Goal: Task Accomplishment & Management: Manage account settings

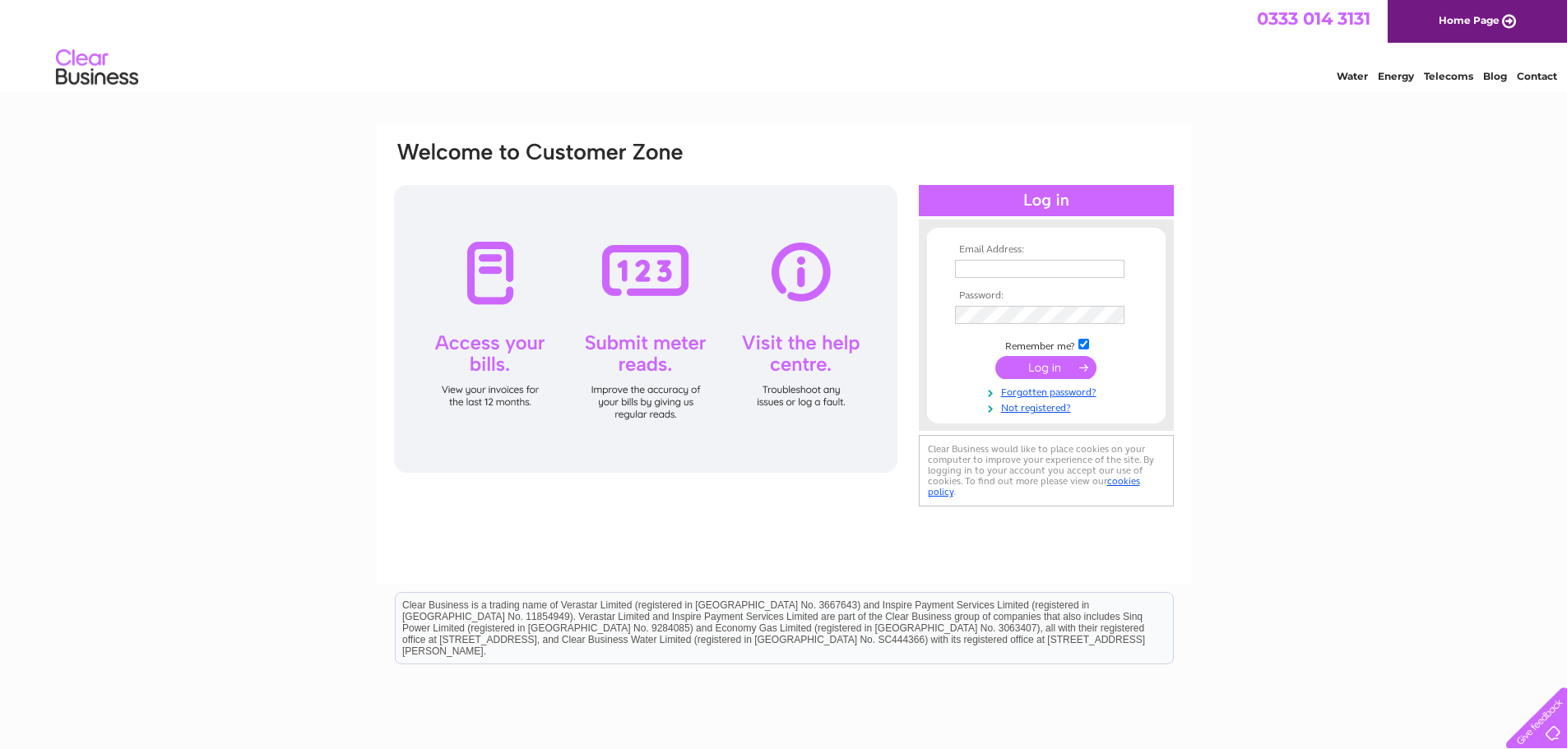
type input "lowcostfare@aol.co.uk"
click at [1059, 370] on input "submit" at bounding box center [1045, 367] width 101 height 23
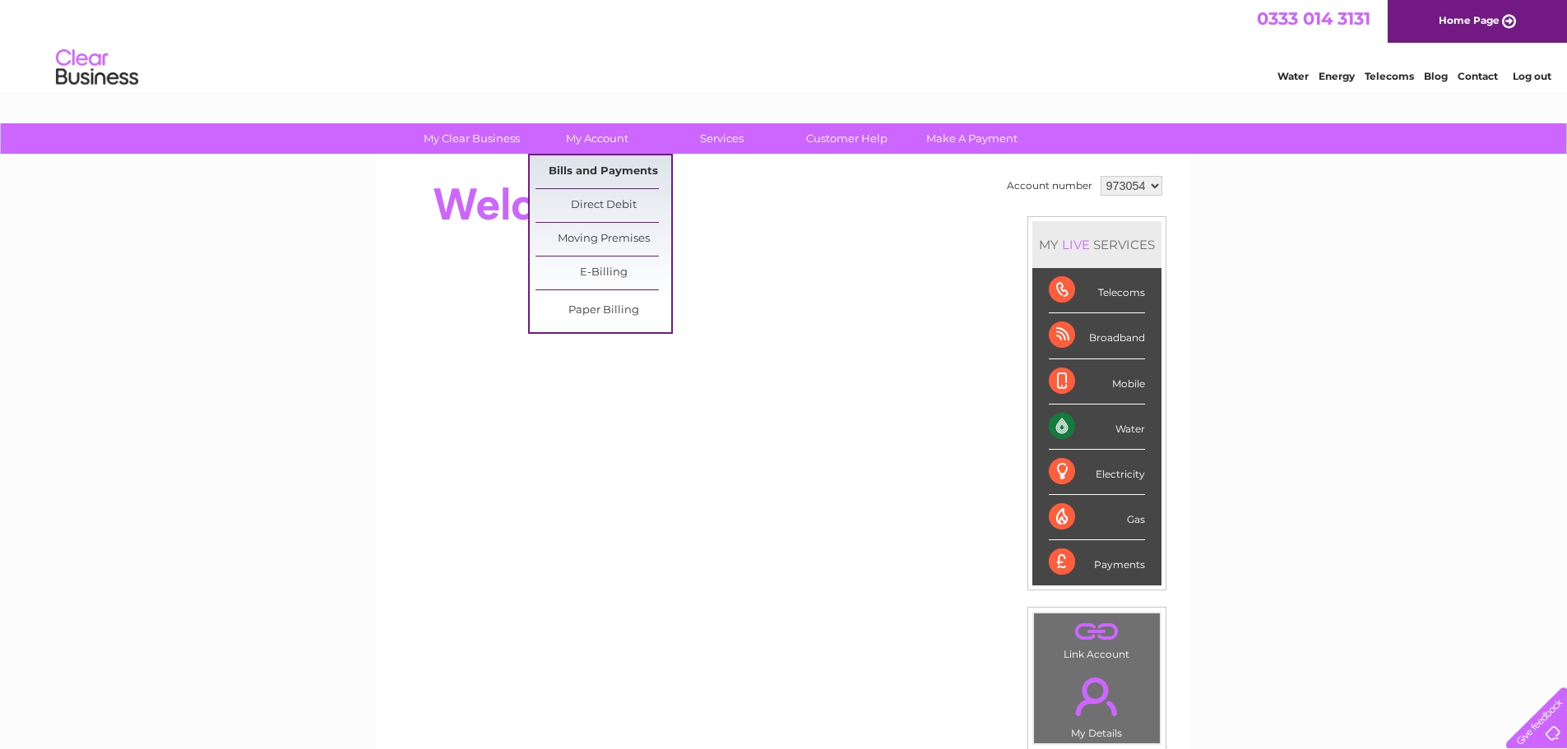
click at [581, 170] on link "Bills and Payments" at bounding box center [603, 171] width 136 height 33
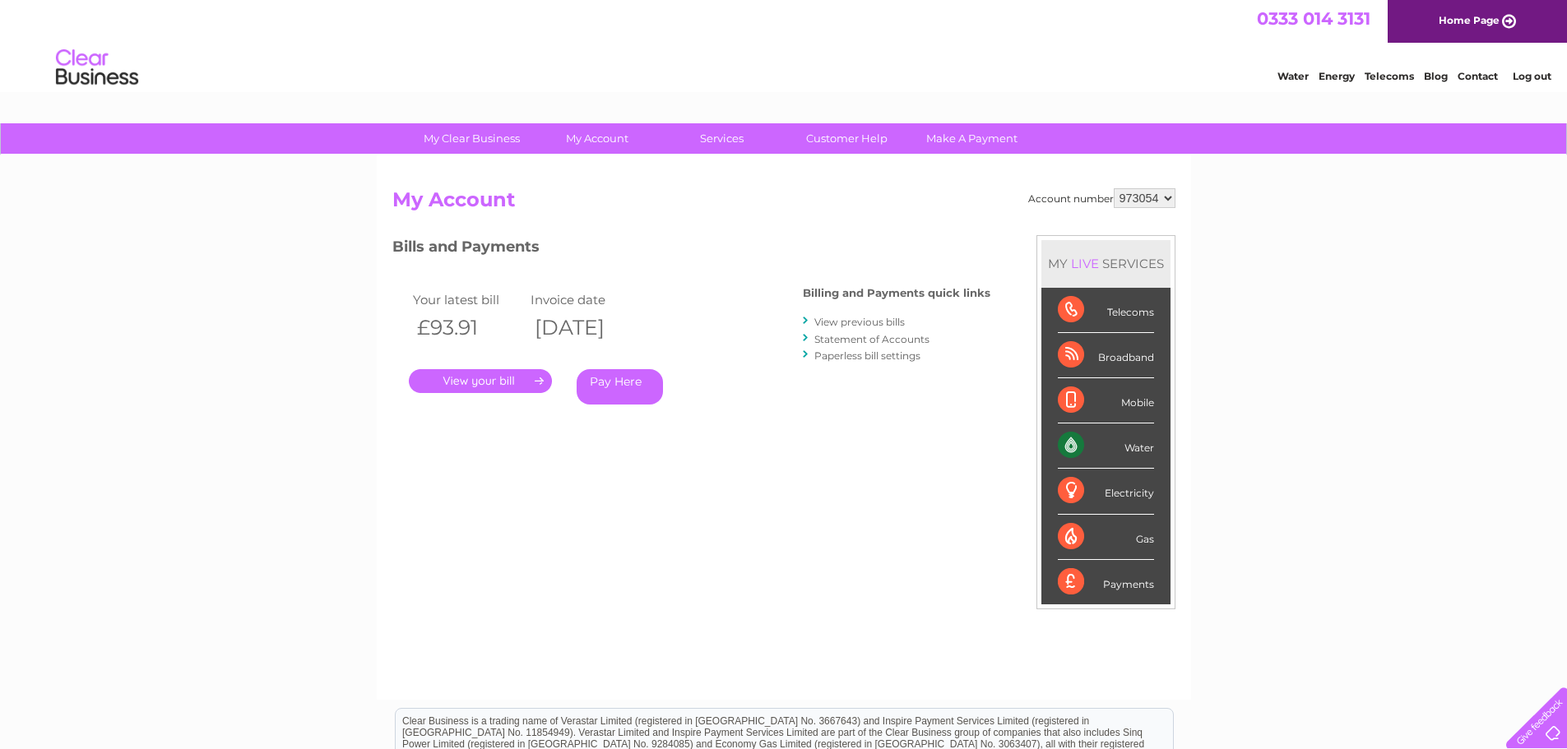
click at [867, 322] on link "View previous bills" at bounding box center [859, 322] width 90 height 12
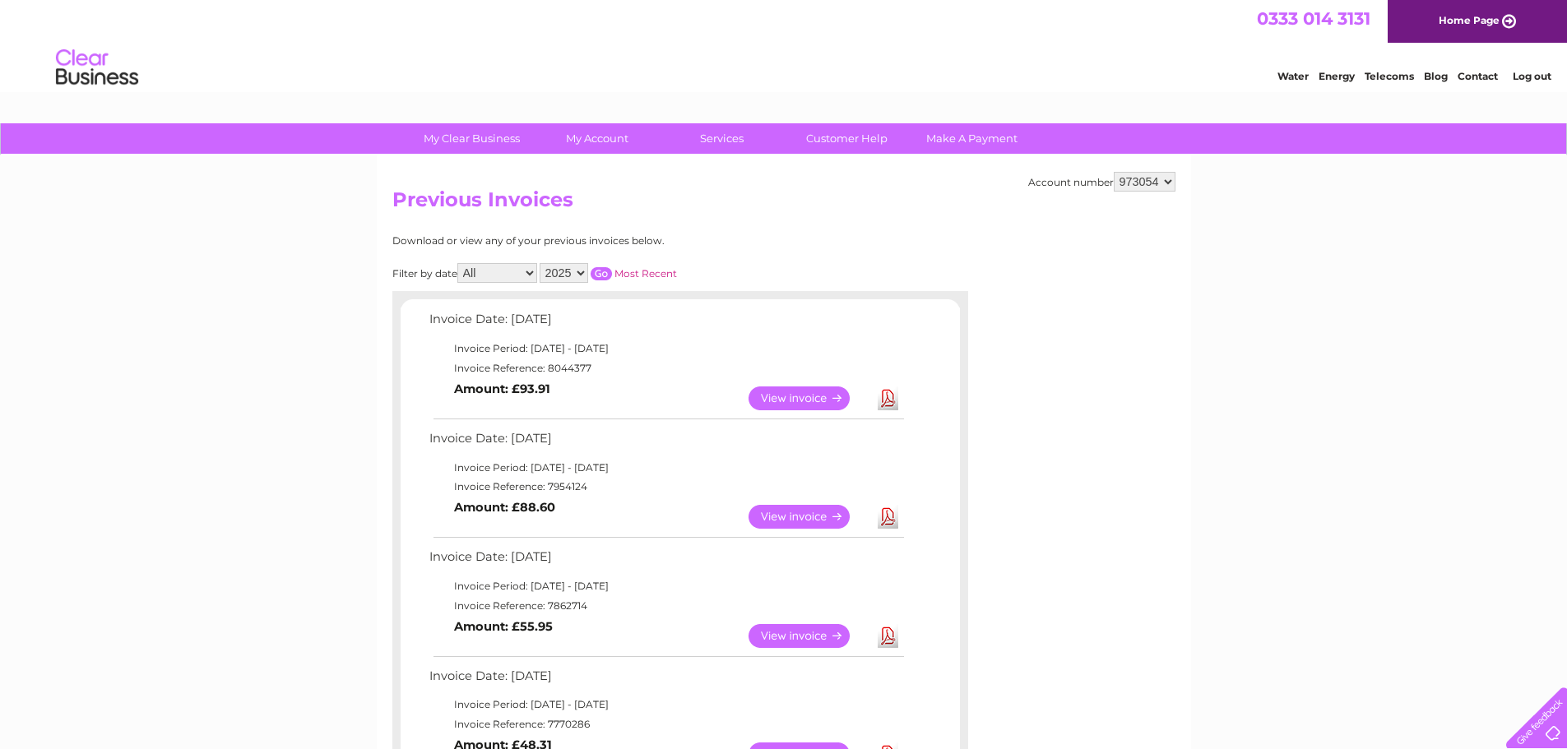
click at [1153, 179] on select "973054 993342" at bounding box center [1145, 182] width 62 height 20
select select "993342"
click at [1114, 172] on select "973054 993342" at bounding box center [1145, 182] width 62 height 20
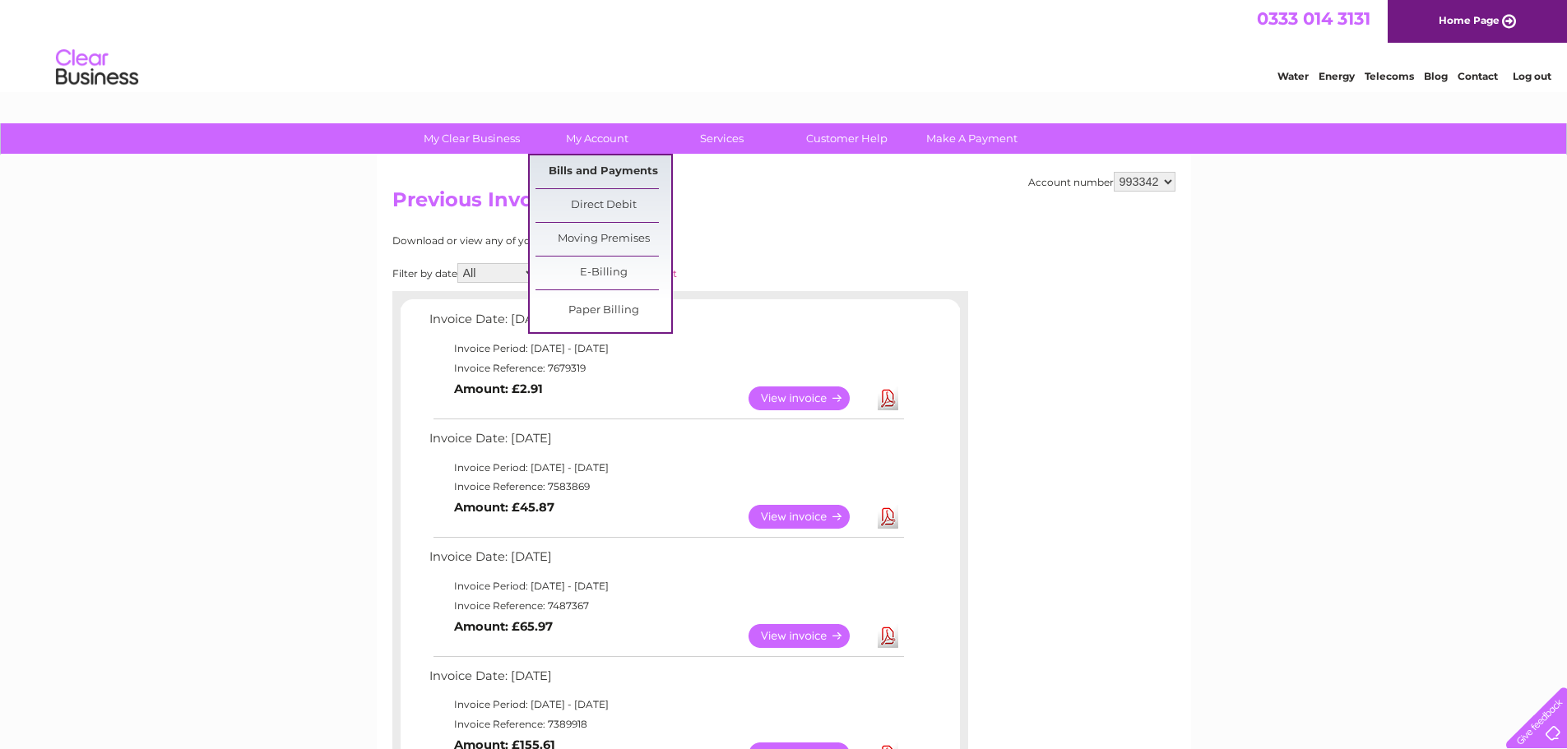
click at [634, 169] on link "Bills and Payments" at bounding box center [603, 171] width 136 height 33
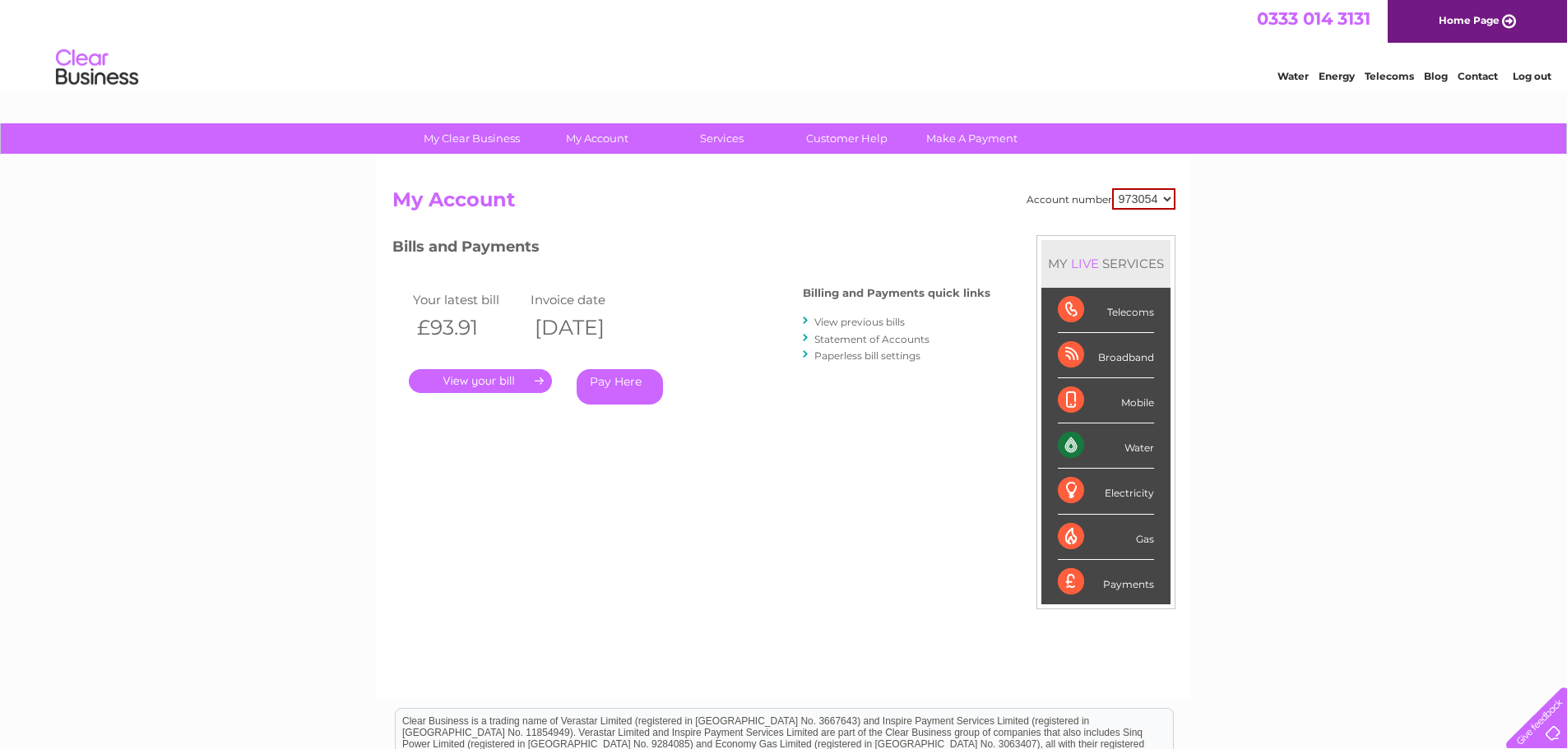
click at [1424, 349] on div "My Clear Business Login Details My Details My Preferences Link Account My Accou…" at bounding box center [783, 552] width 1567 height 858
click at [1429, 323] on div "My Clear Business Login Details My Details My Preferences Link Account My Accou…" at bounding box center [783, 552] width 1567 height 858
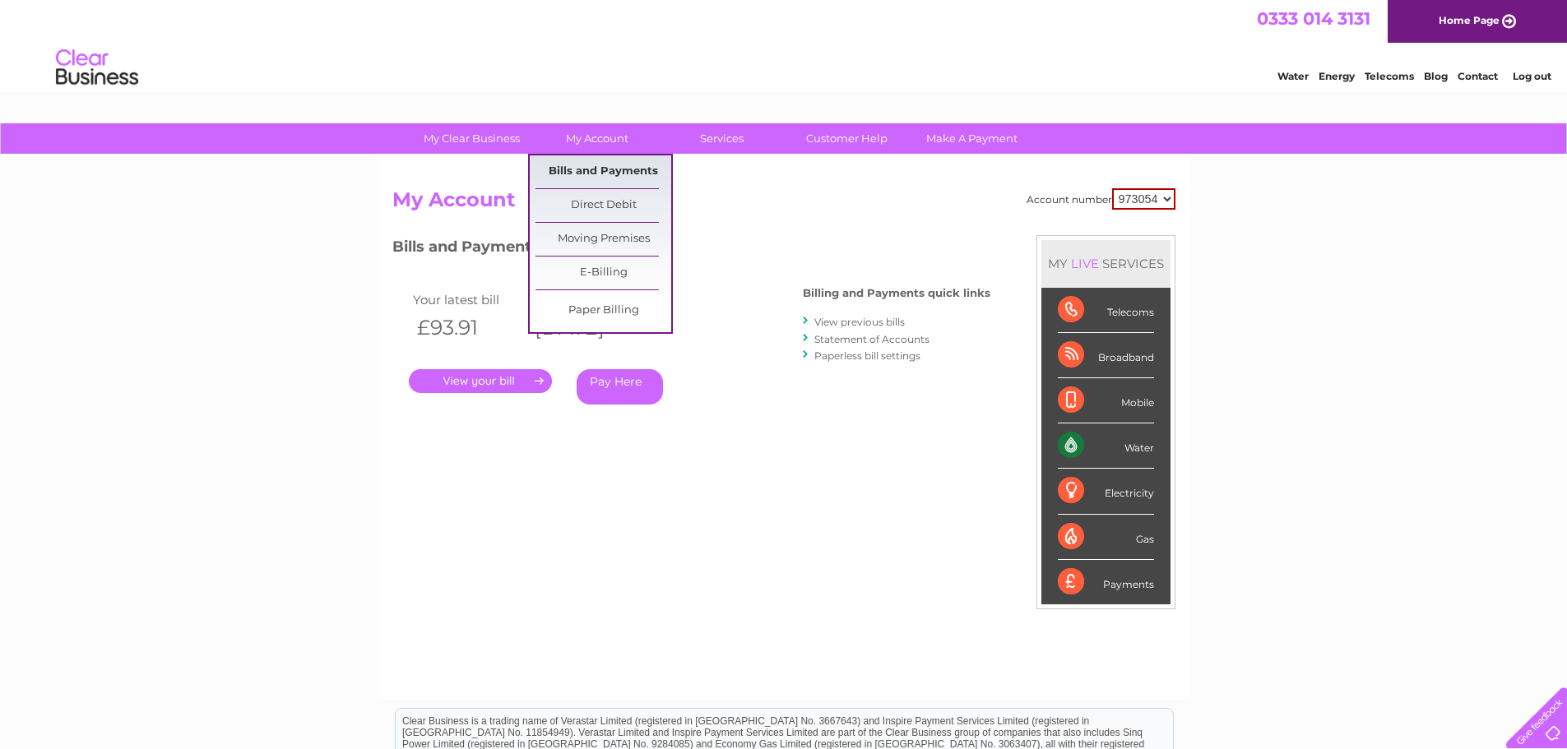
drag, startPoint x: 628, startPoint y: 175, endPoint x: 634, endPoint y: 182, distance: 8.7
click at [628, 177] on link "Bills and Payments" at bounding box center [603, 171] width 136 height 33
click at [599, 208] on link "Direct Debit" at bounding box center [603, 205] width 136 height 33
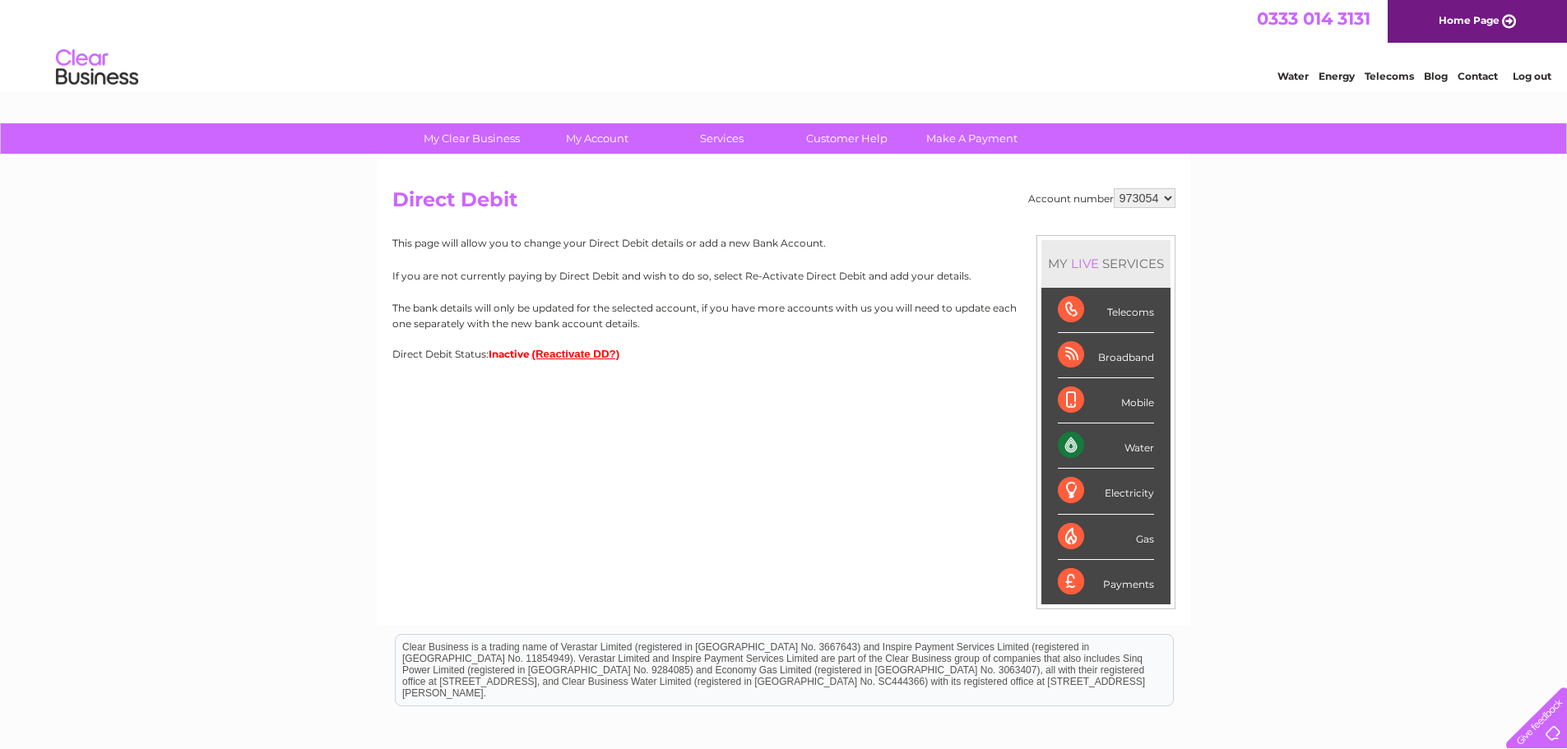
click at [604, 356] on button "(Reactivate DD?)" at bounding box center [576, 354] width 88 height 12
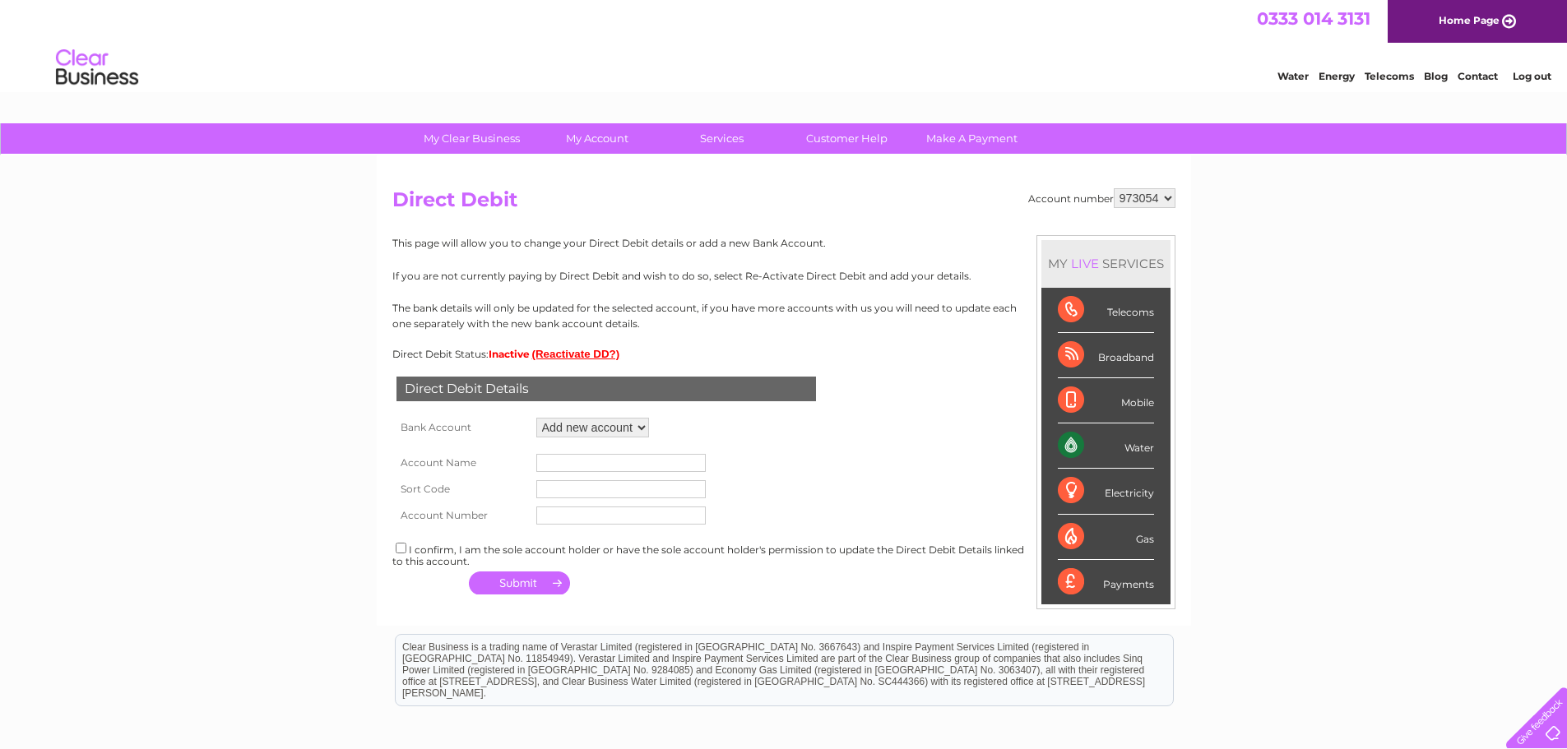
click at [626, 433] on select "Add new account ****8785 ****5270" at bounding box center [592, 428] width 113 height 20
click at [664, 461] on input "text" at bounding box center [620, 463] width 169 height 18
type input "M"
type input "LOW COST FARE LTD"
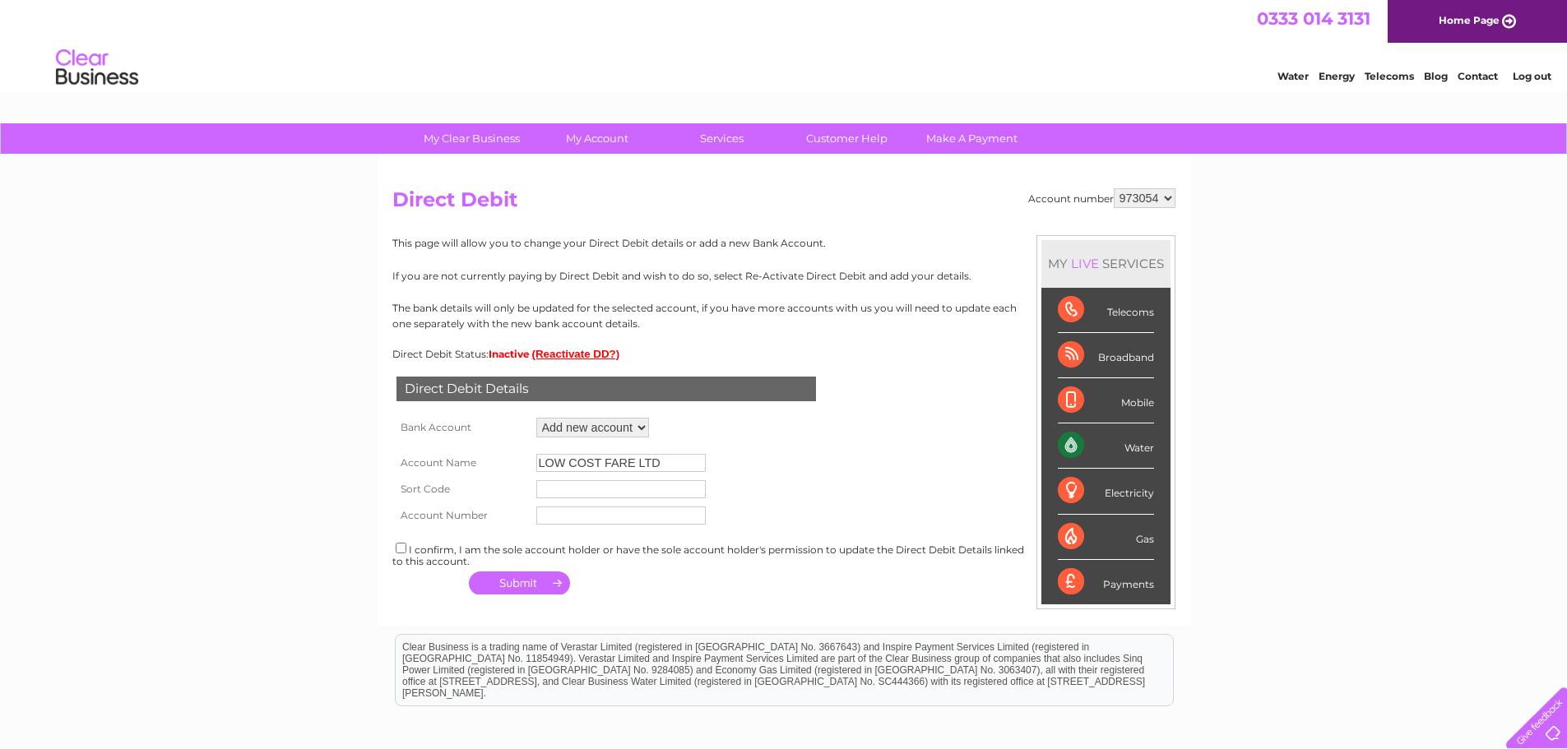
click at [614, 487] on input "text" at bounding box center [620, 489] width 169 height 18
type input "231470"
click at [574, 517] on input "text" at bounding box center [620, 516] width 169 height 18
type input "42957944"
click at [404, 549] on input "checkbox" at bounding box center [401, 548] width 11 height 11
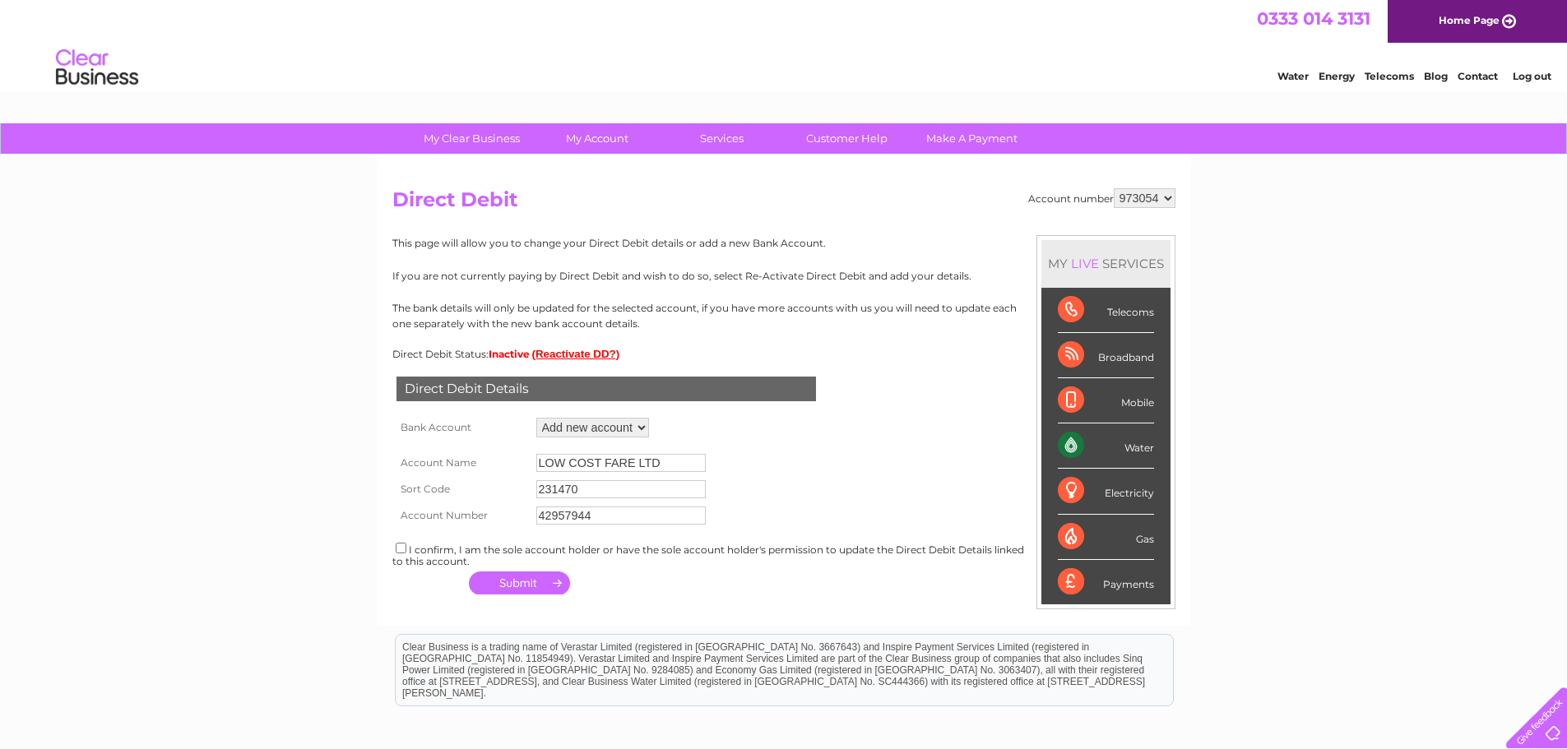
checkbox input "true"
click at [538, 577] on button "button" at bounding box center [519, 583] width 101 height 23
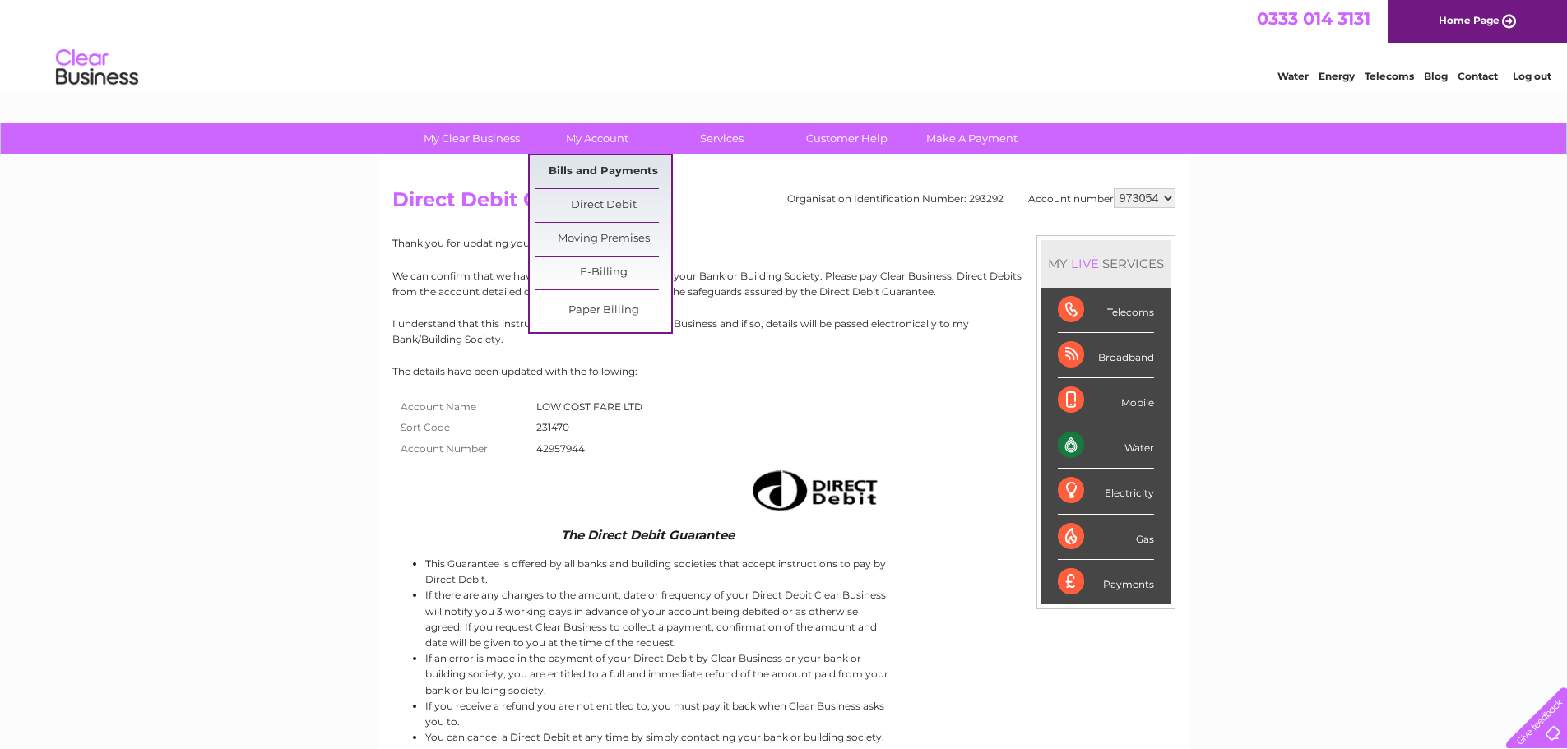
click at [590, 166] on link "Bills and Payments" at bounding box center [603, 171] width 136 height 33
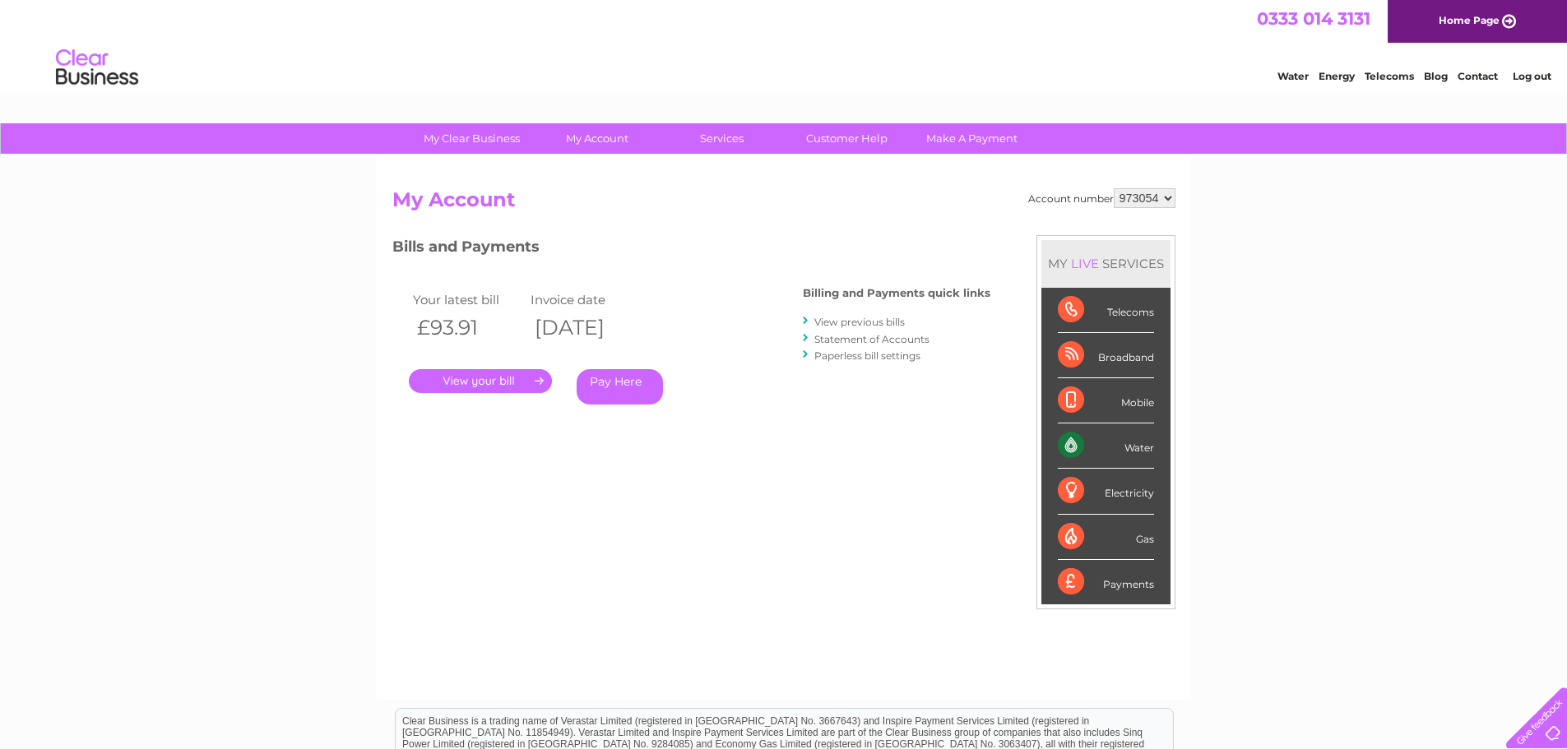
click at [873, 322] on link "View previous bills" at bounding box center [859, 322] width 90 height 12
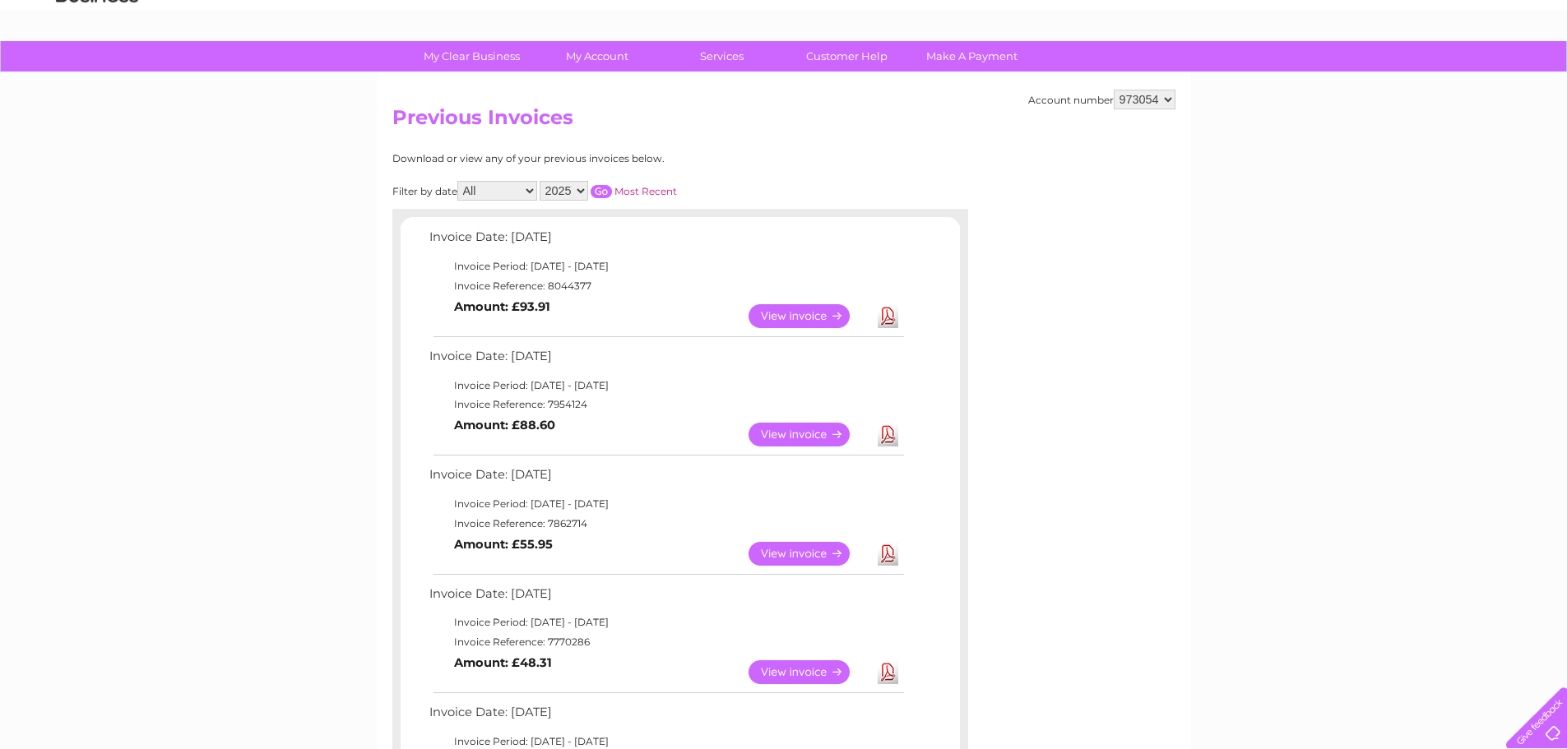
scroll to position [164, 0]
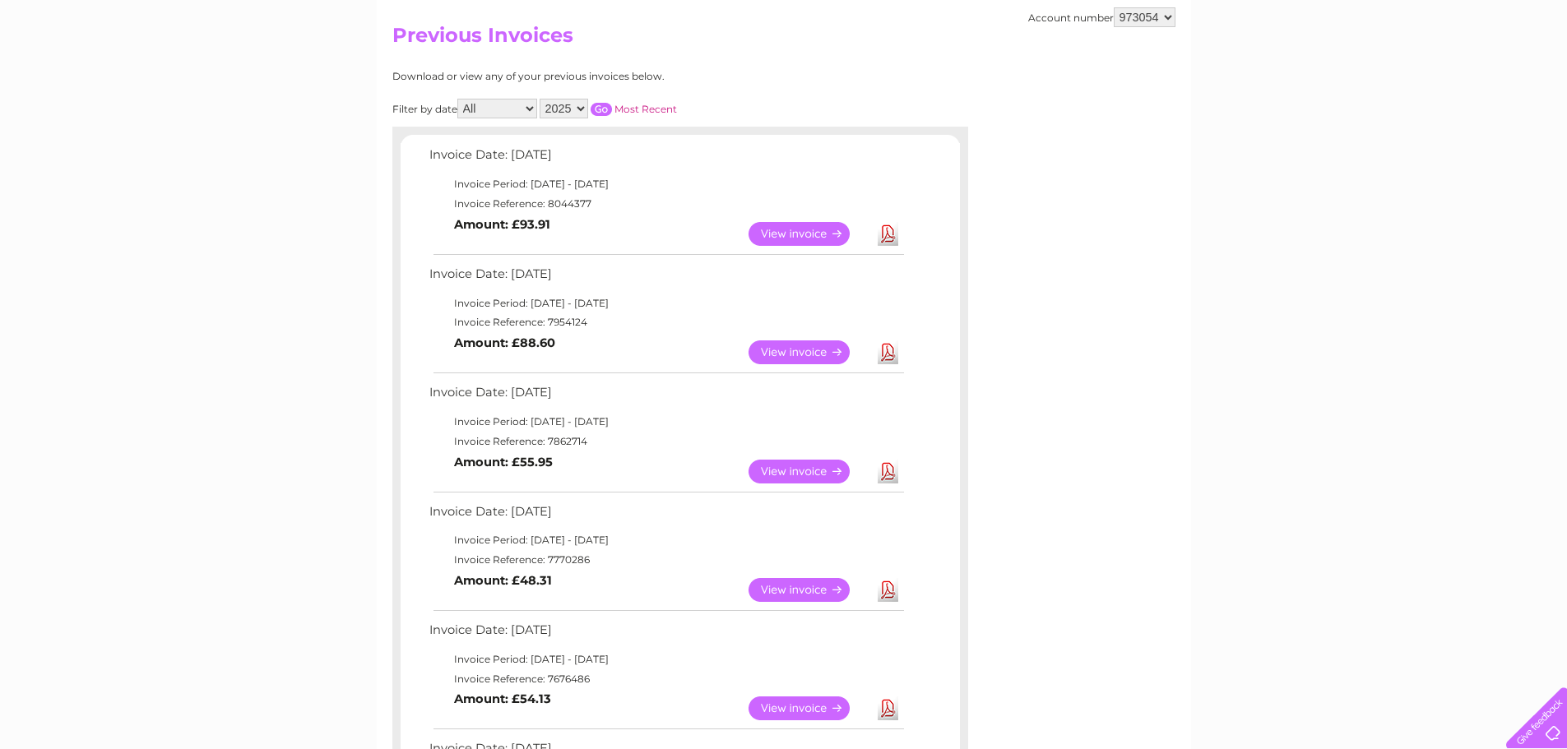
click at [773, 229] on link "View" at bounding box center [808, 234] width 121 height 24
click at [782, 358] on link "View" at bounding box center [808, 352] width 121 height 24
click at [815, 479] on link "View" at bounding box center [808, 472] width 121 height 24
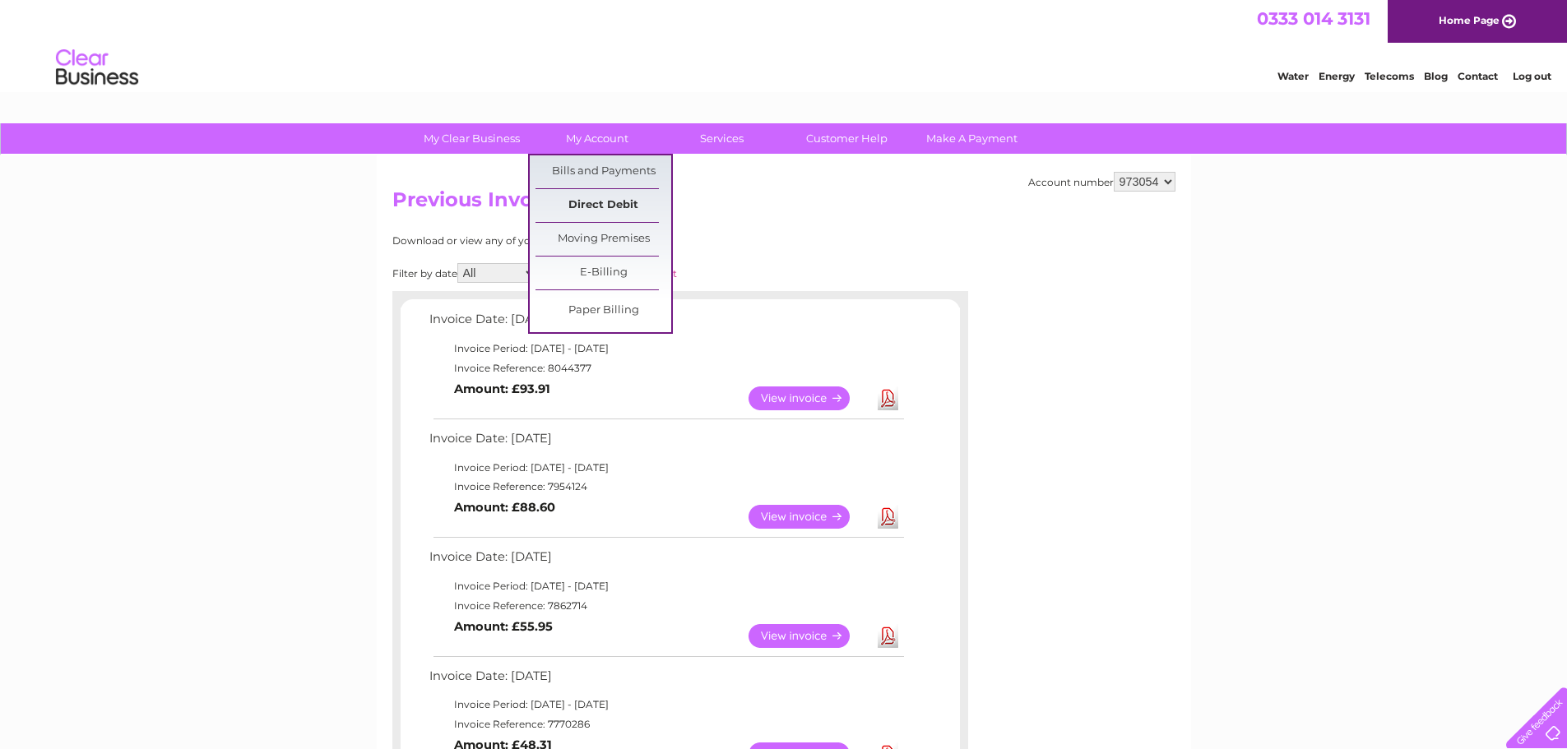
drag, startPoint x: 598, startPoint y: 200, endPoint x: 647, endPoint y: 201, distance: 49.4
click at [598, 201] on link "Direct Debit" at bounding box center [603, 205] width 136 height 33
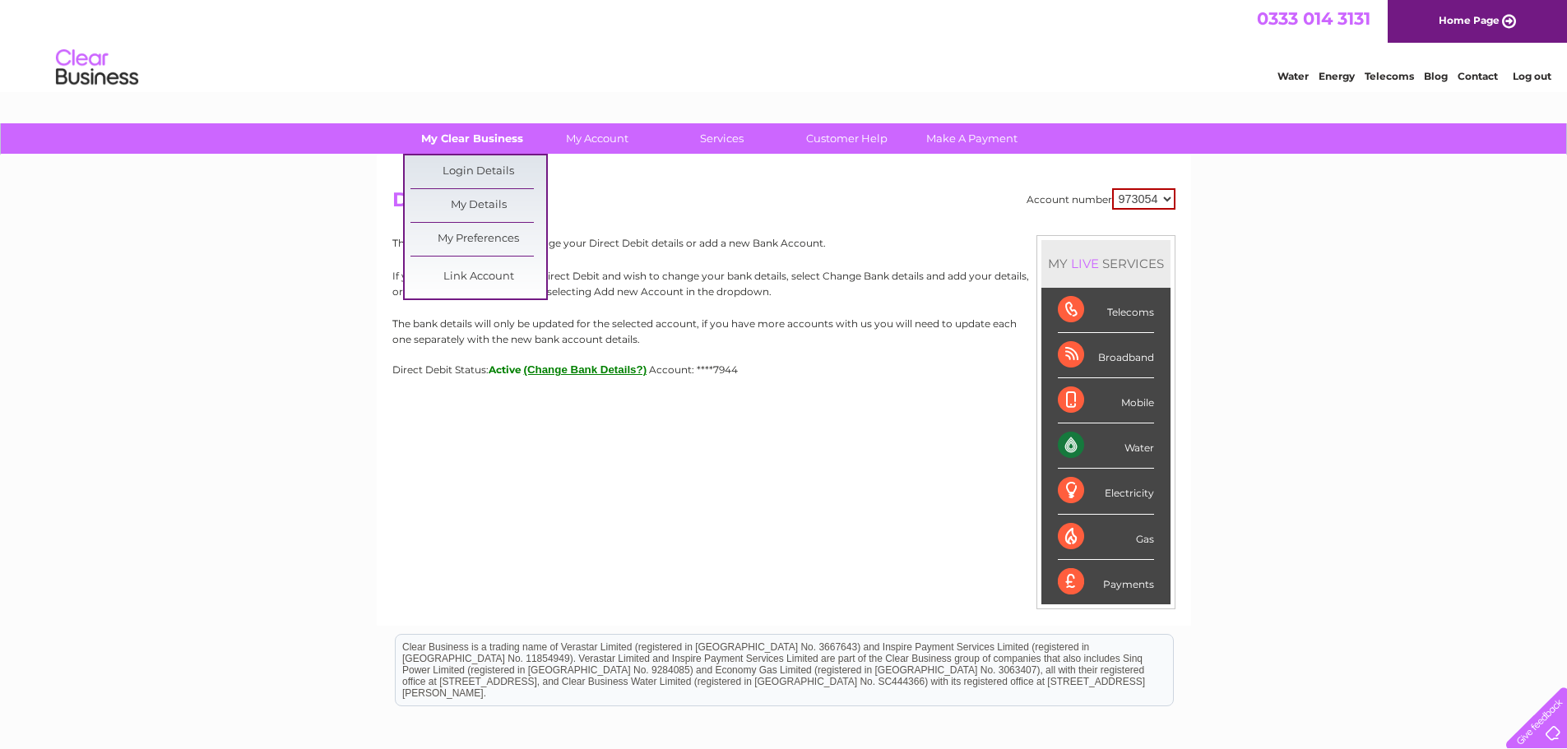
click at [475, 136] on link "My Clear Business" at bounding box center [472, 138] width 136 height 30
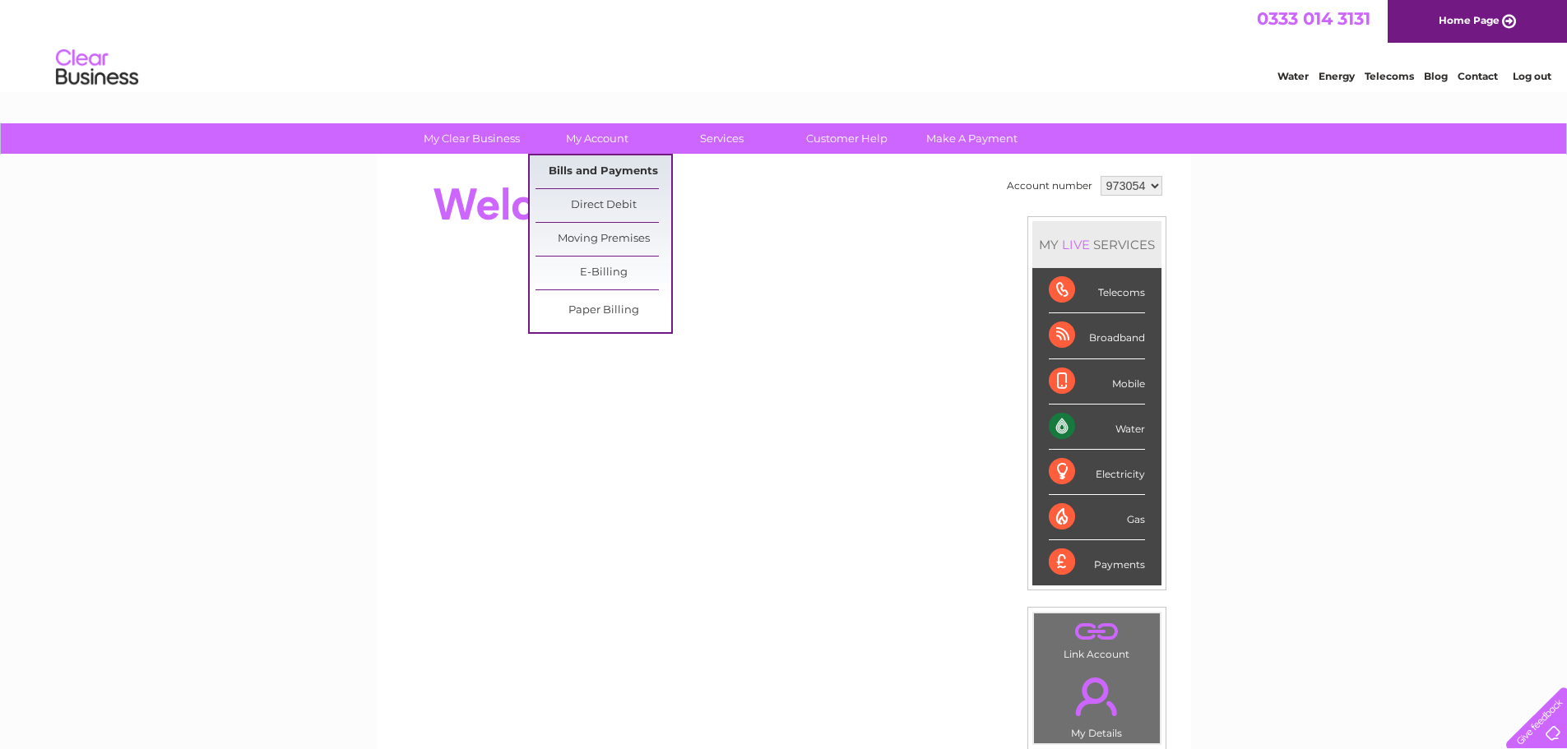
click at [595, 162] on link "Bills and Payments" at bounding box center [603, 171] width 136 height 33
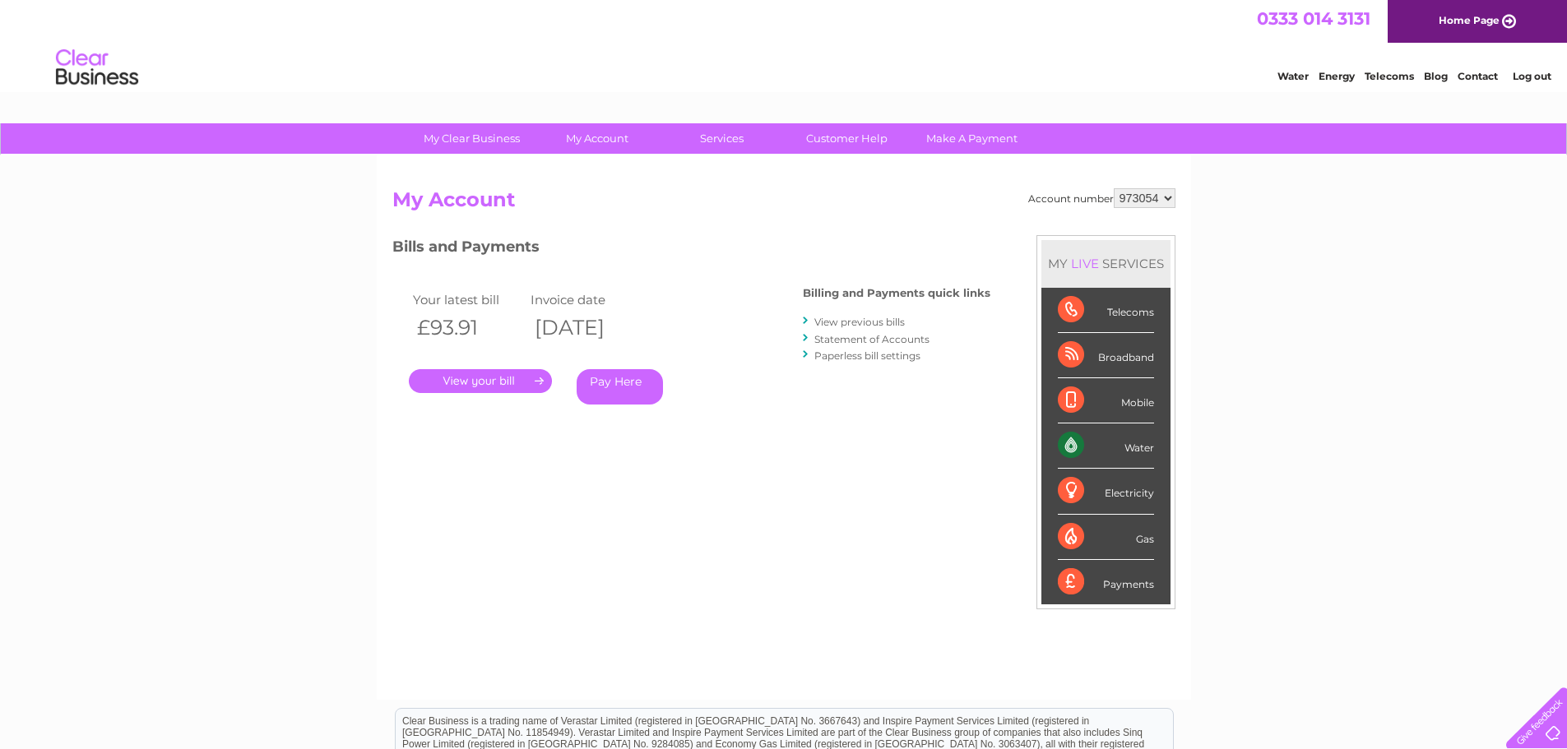
click at [595, 384] on link "Pay Here" at bounding box center [620, 386] width 86 height 35
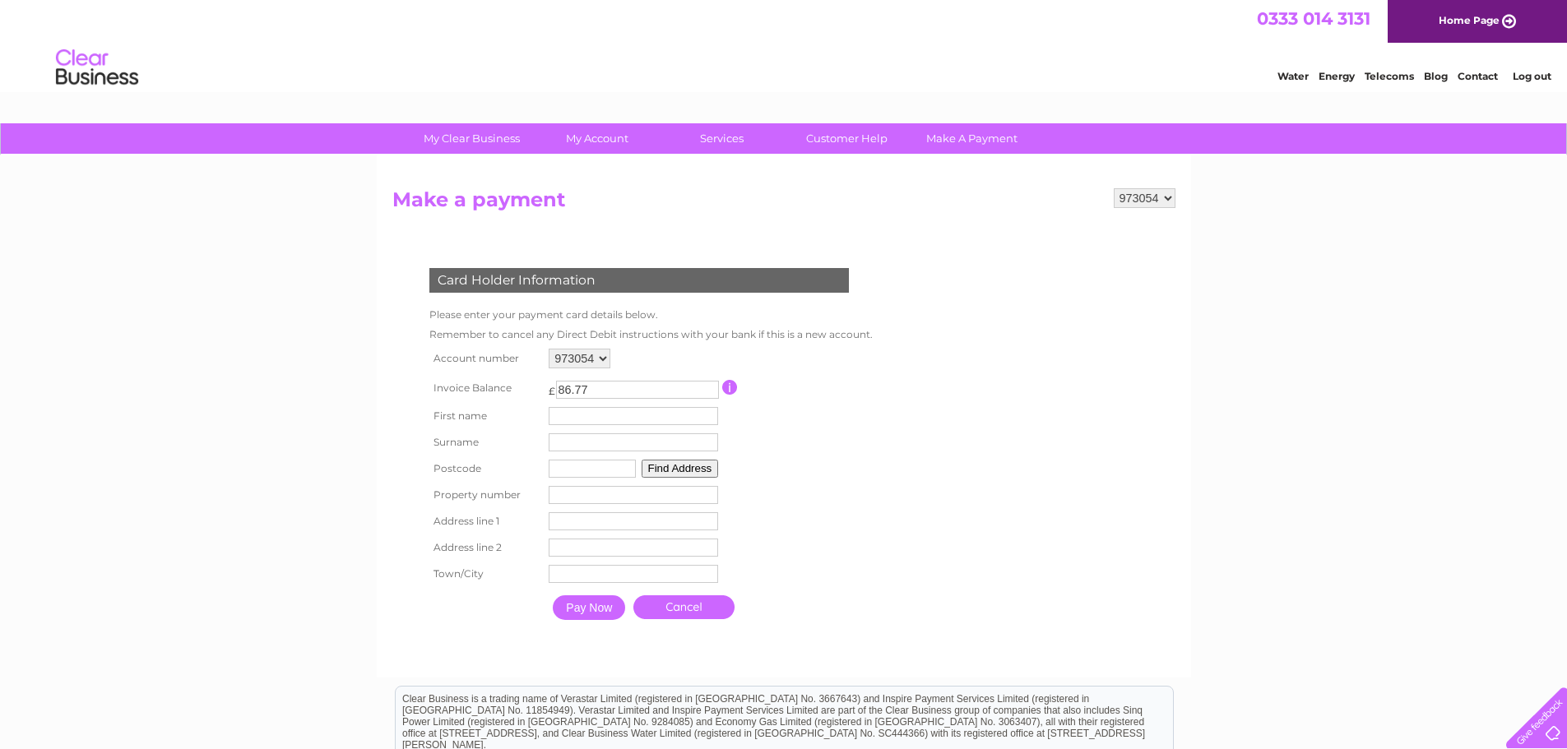
click at [600, 364] on select "973054 993342" at bounding box center [580, 359] width 62 height 20
click at [840, 364] on table "Account number 973054 993342 Invoice Balance £ 86.77 First name Surname" at bounding box center [647, 487] width 444 height 284
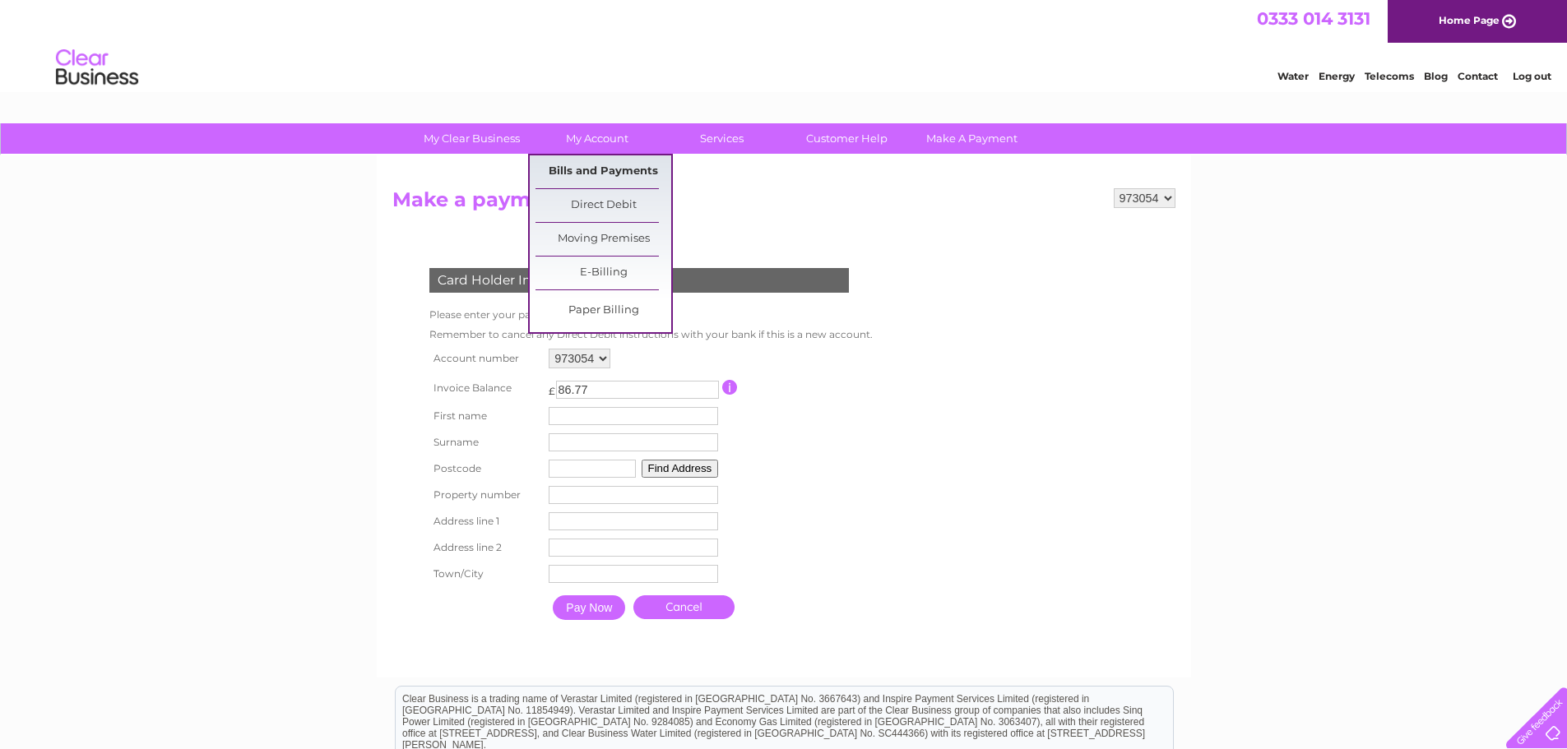
click at [608, 166] on link "Bills and Payments" at bounding box center [603, 171] width 136 height 33
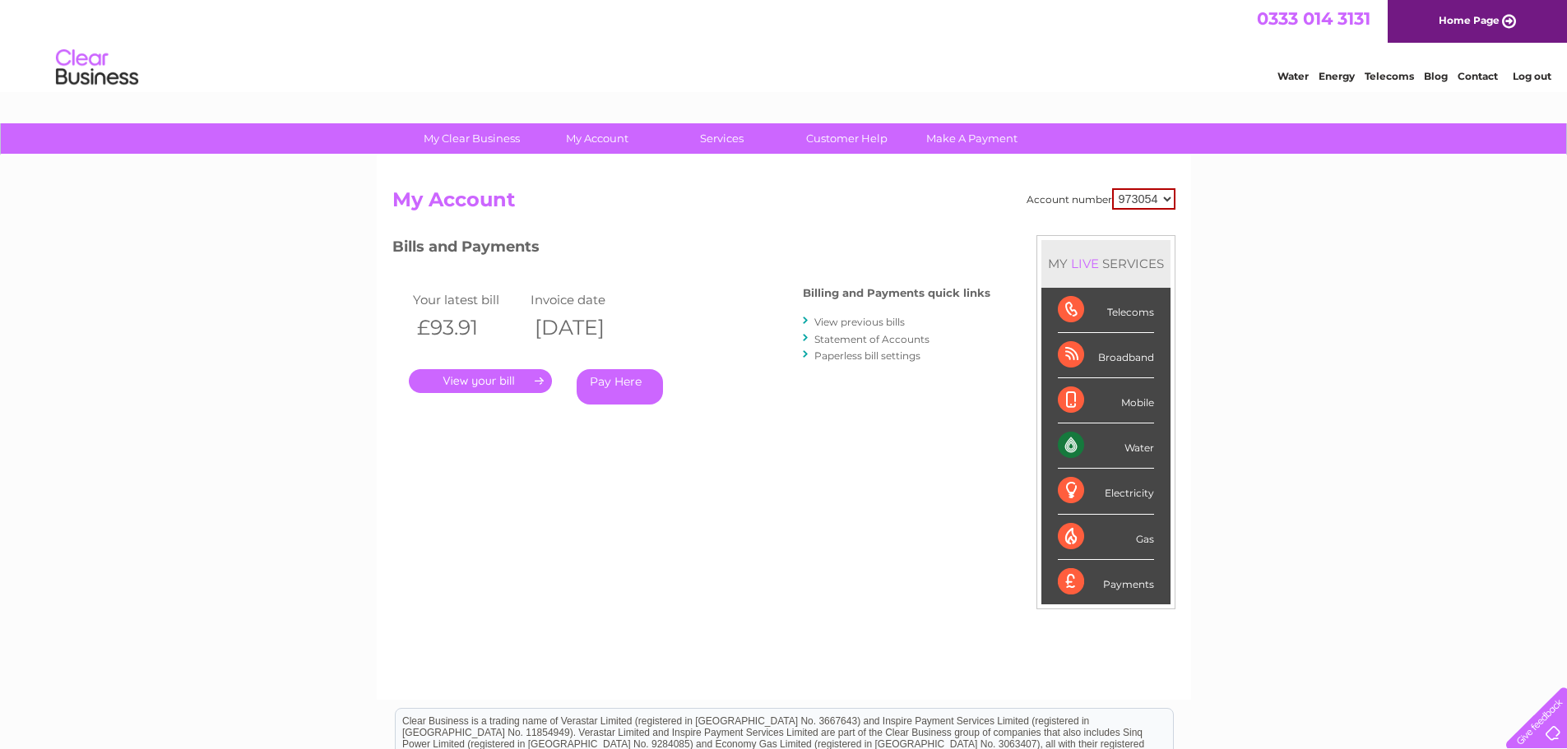
click at [640, 396] on link "Pay Here" at bounding box center [620, 386] width 86 height 35
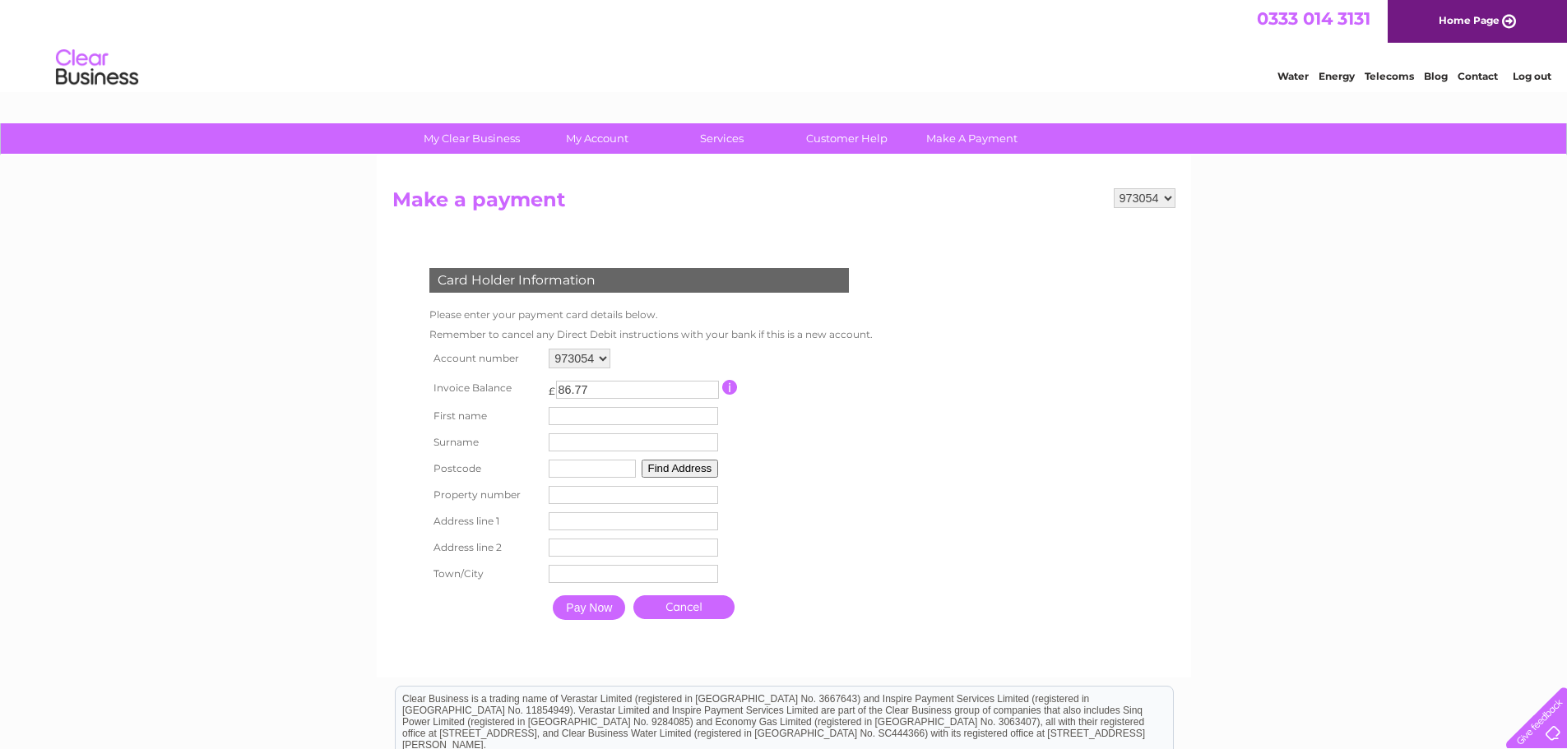
click at [730, 388] on input "button" at bounding box center [730, 387] width 16 height 15
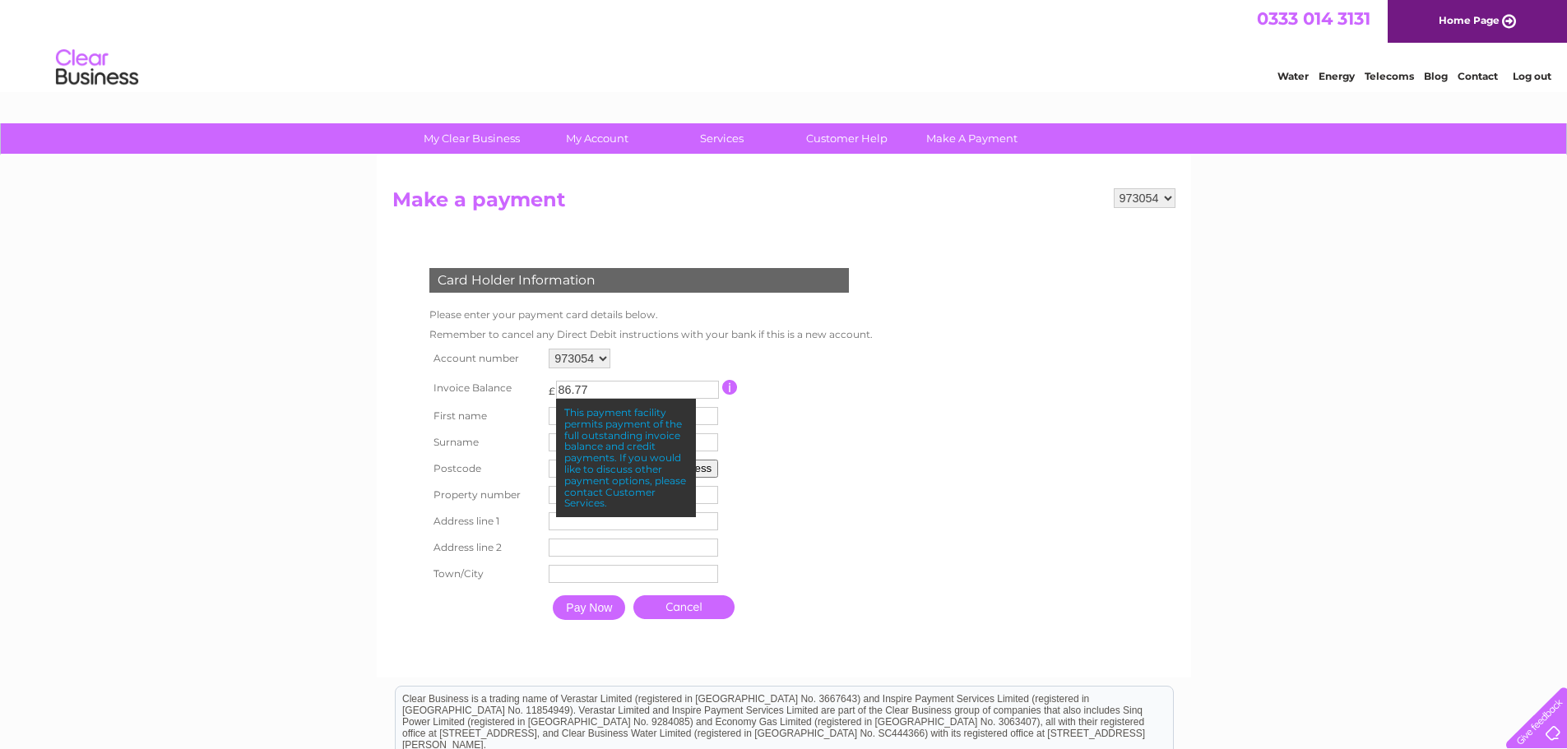
click at [845, 387] on td at bounding box center [795, 388] width 146 height 30
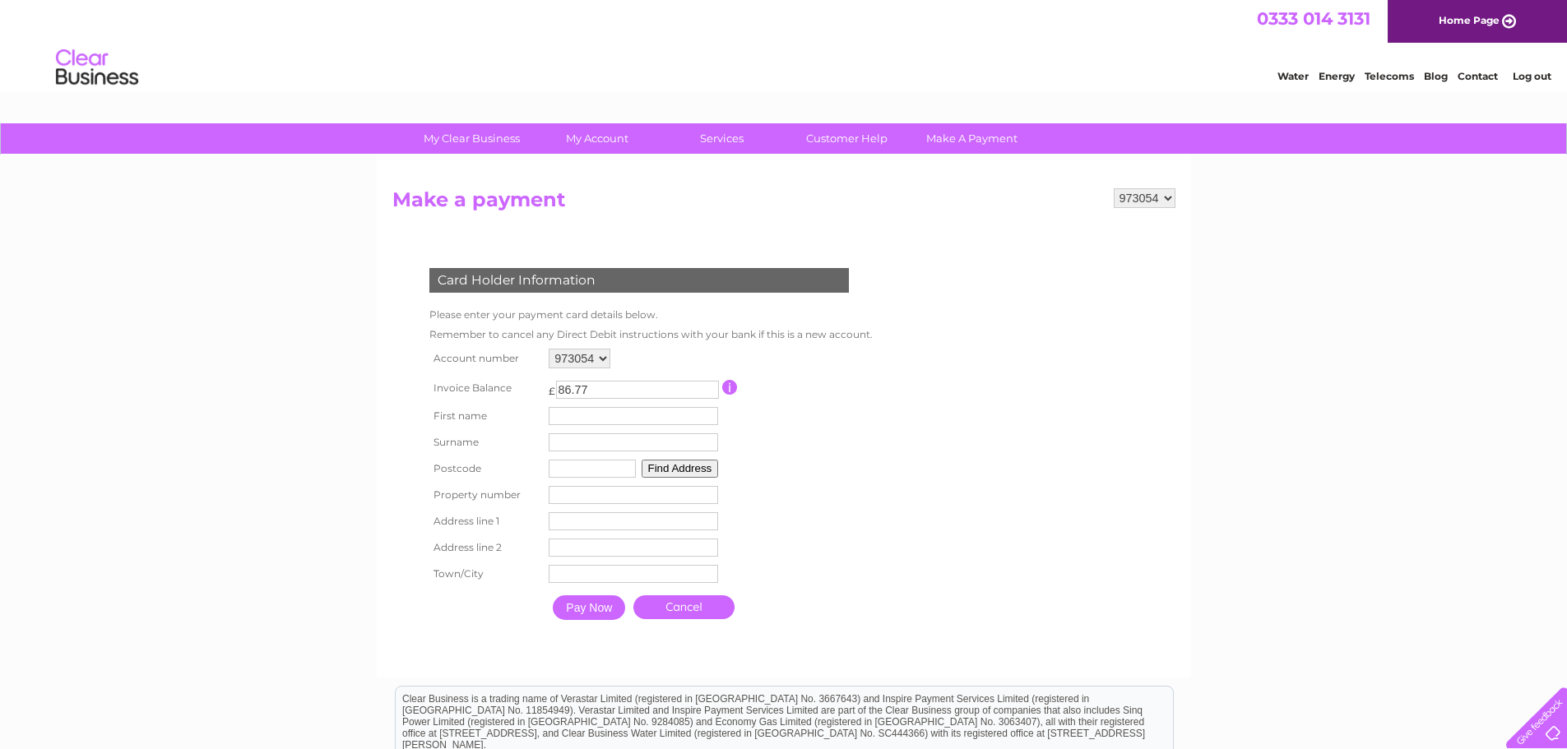
click at [717, 610] on link "Cancel" at bounding box center [683, 607] width 101 height 24
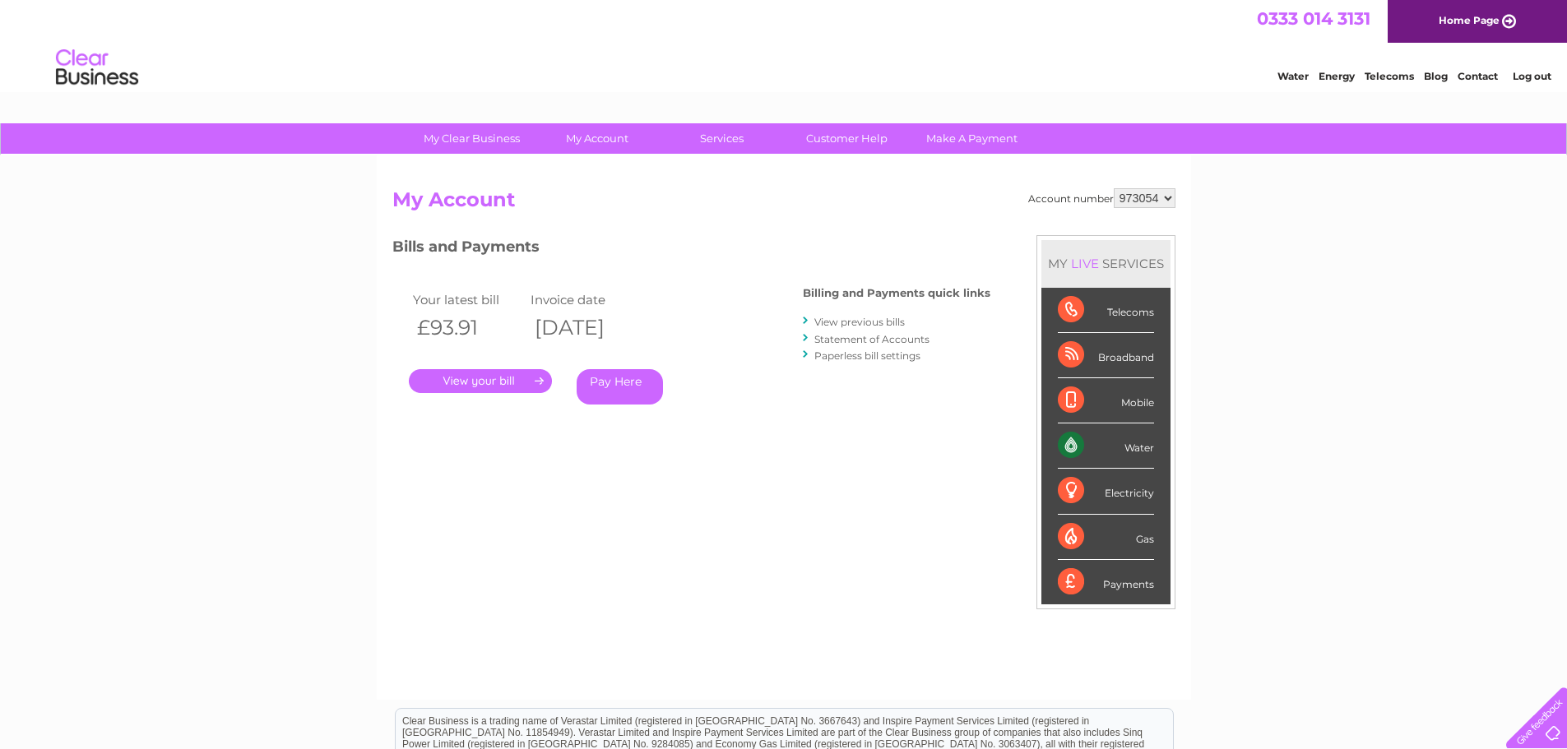
drag, startPoint x: 636, startPoint y: 386, endPoint x: 651, endPoint y: 386, distance: 15.6
click at [636, 386] on link "Pay Here" at bounding box center [620, 386] width 86 height 35
